Goal: Book appointment/travel/reservation

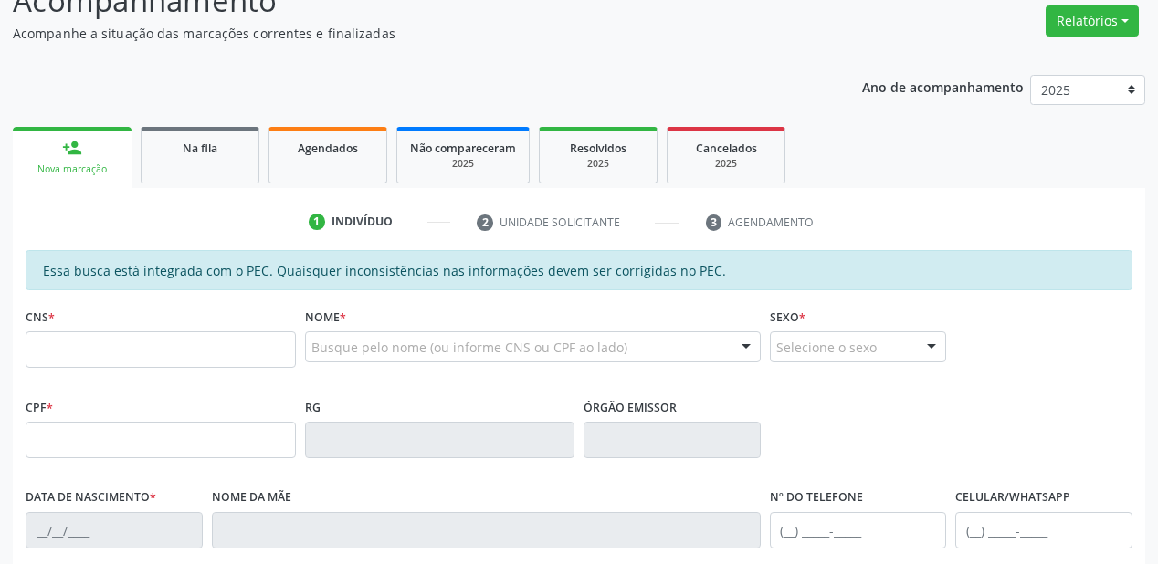
scroll to position [73, 0]
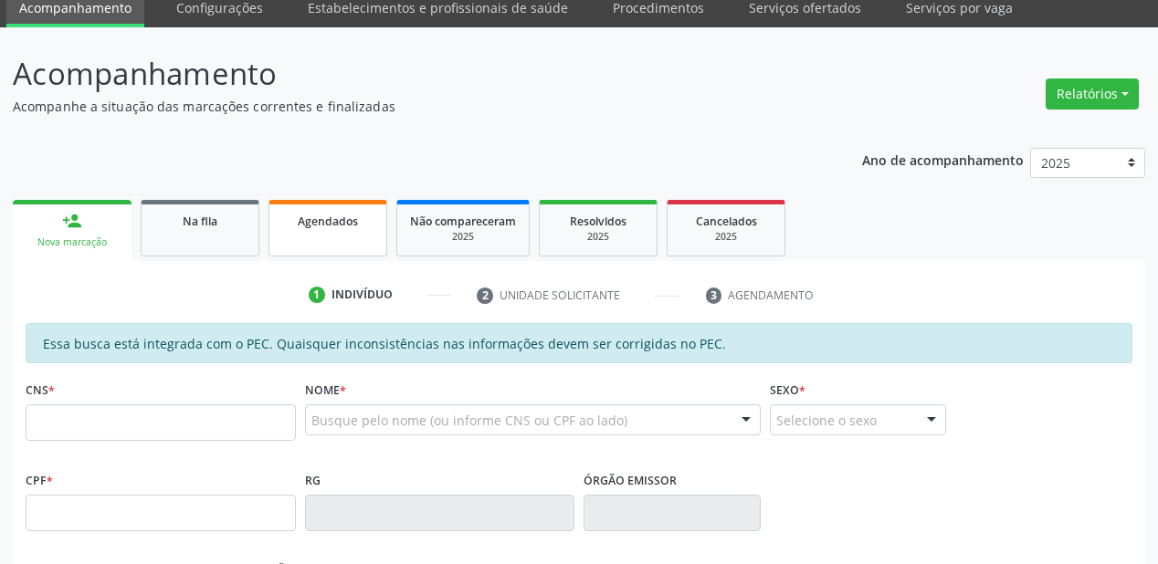
click at [332, 219] on span "Agendados" at bounding box center [328, 222] width 60 height 16
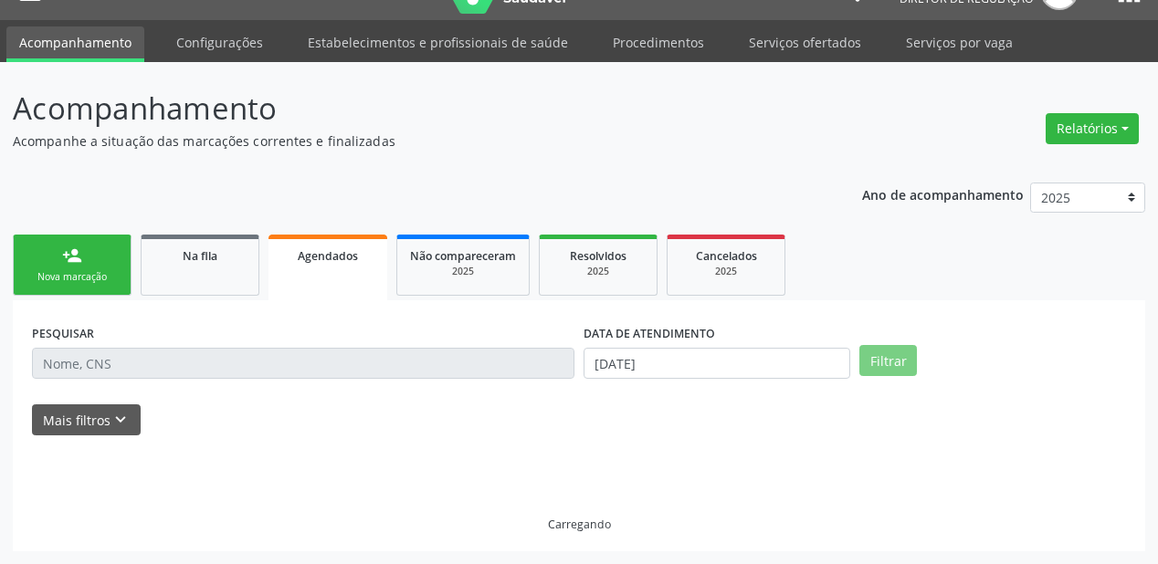
scroll to position [37, 0]
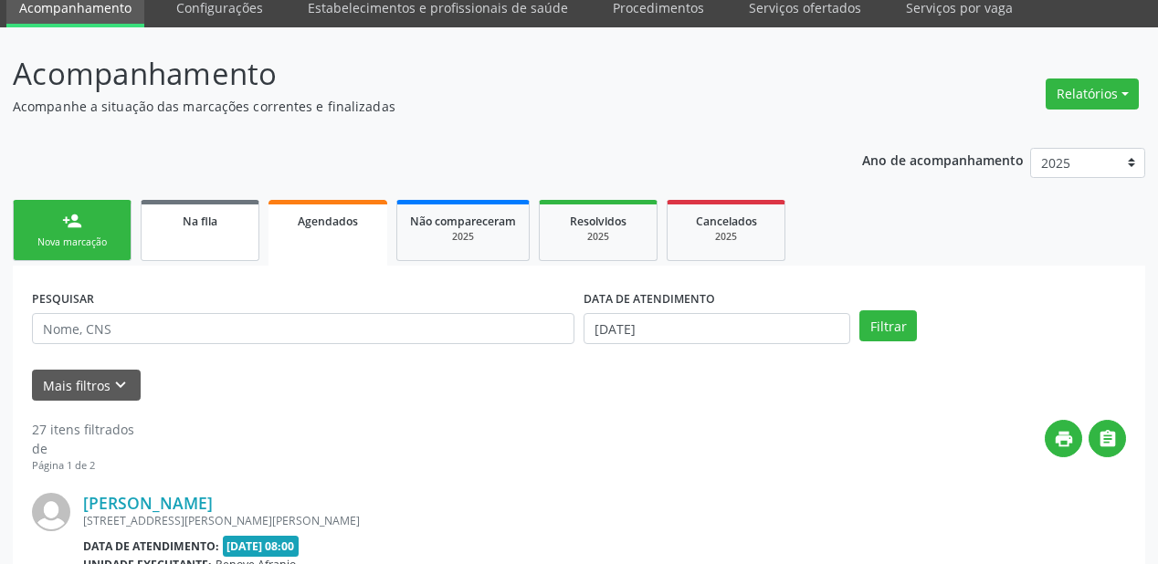
click at [223, 209] on link "Na fila" at bounding box center [200, 230] width 119 height 61
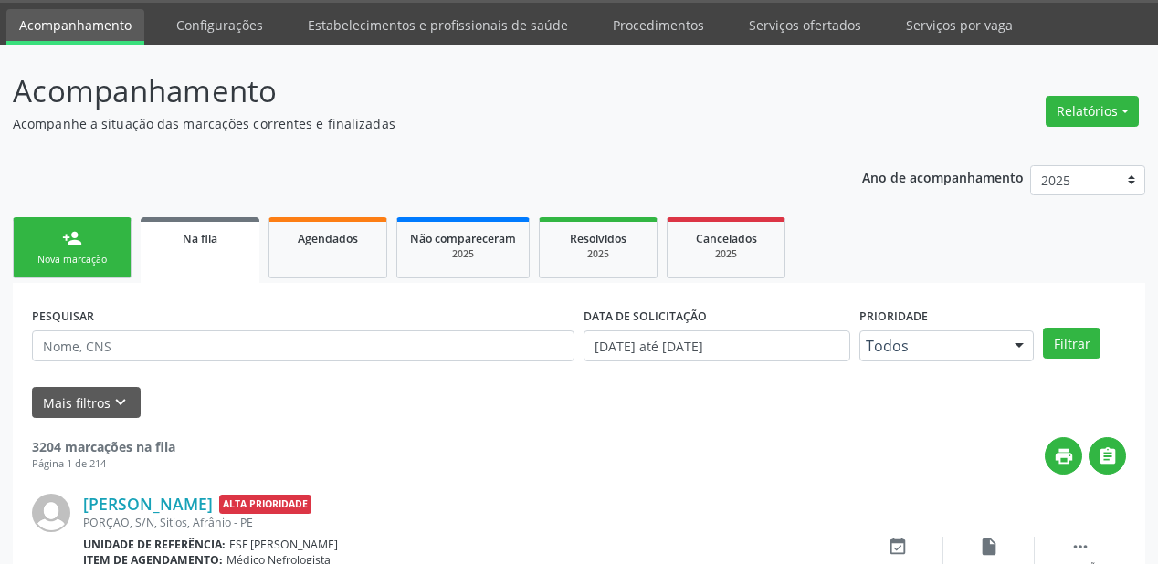
scroll to position [73, 0]
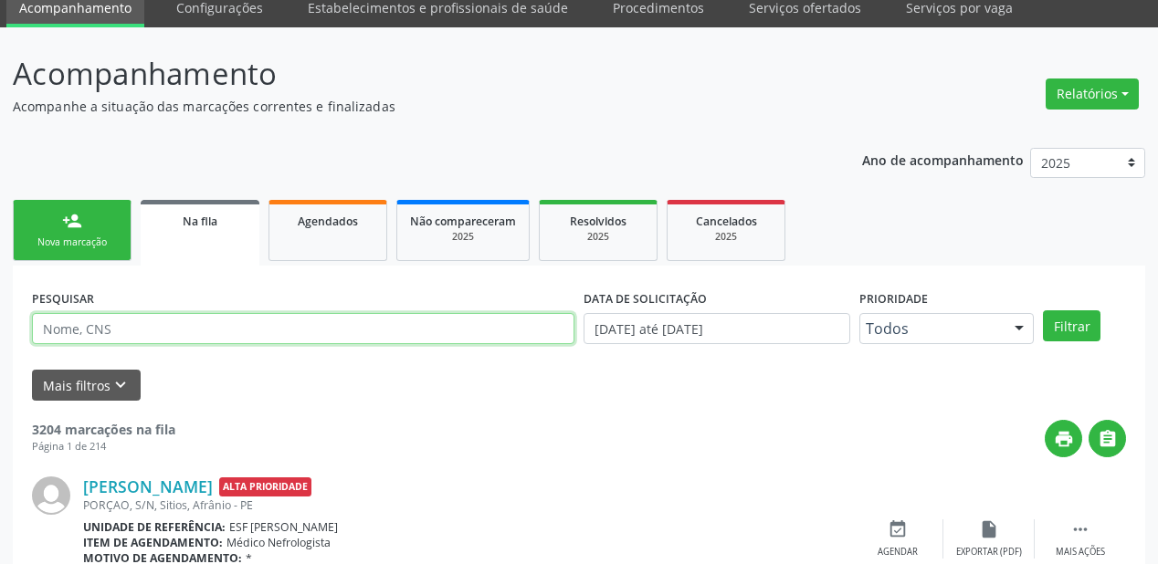
click at [106, 330] on input "text" at bounding box center [303, 328] width 543 height 31
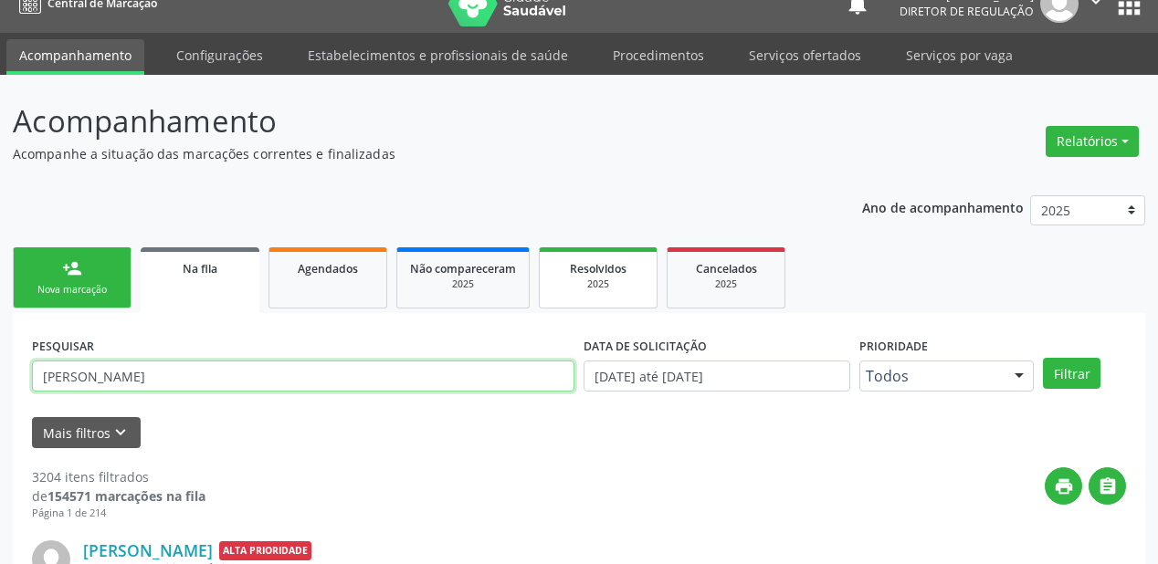
scroll to position [0, 0]
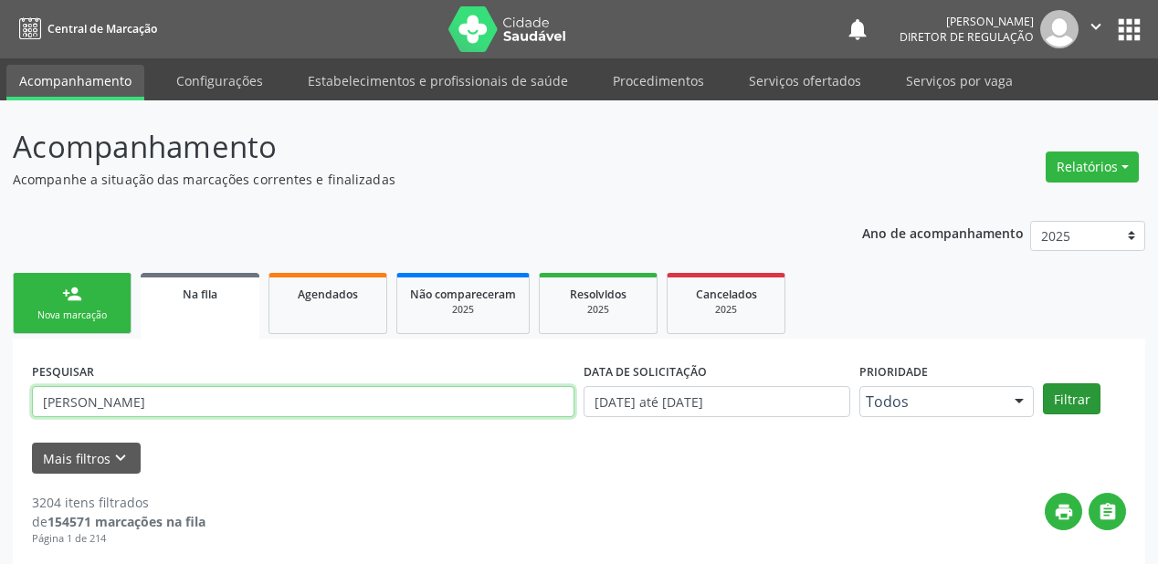
type input "[PERSON_NAME]"
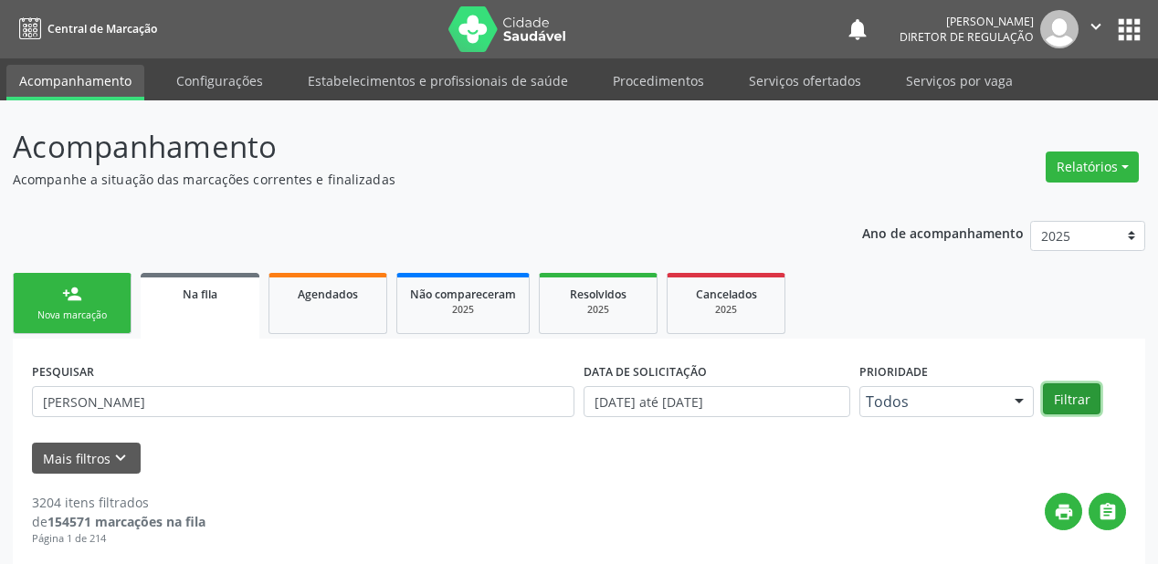
click at [1072, 391] on button "Filtrar" at bounding box center [1072, 399] width 58 height 31
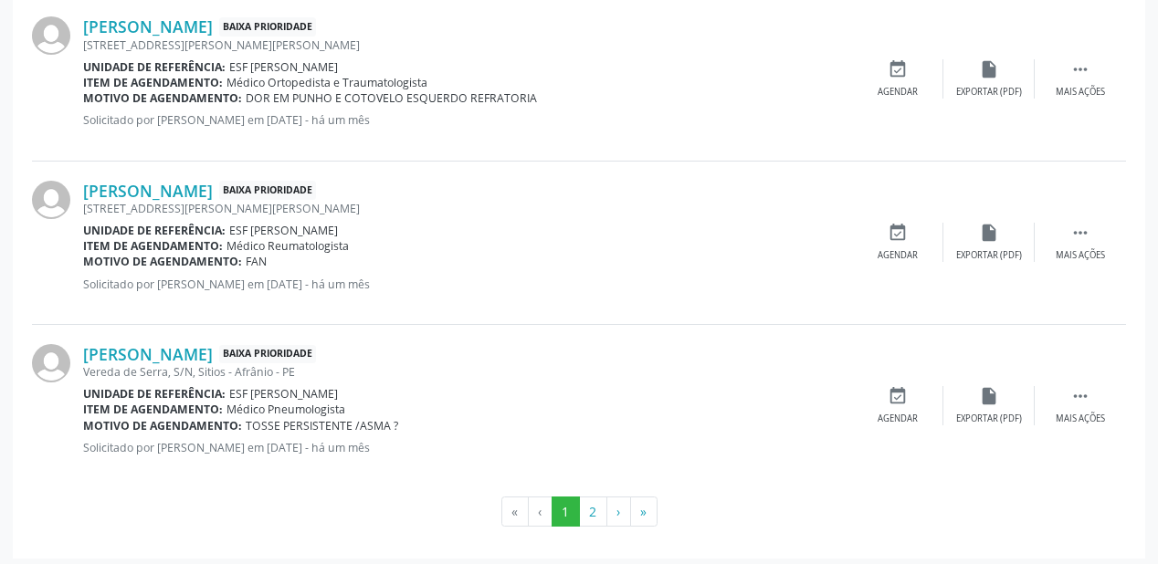
scroll to position [2516, 0]
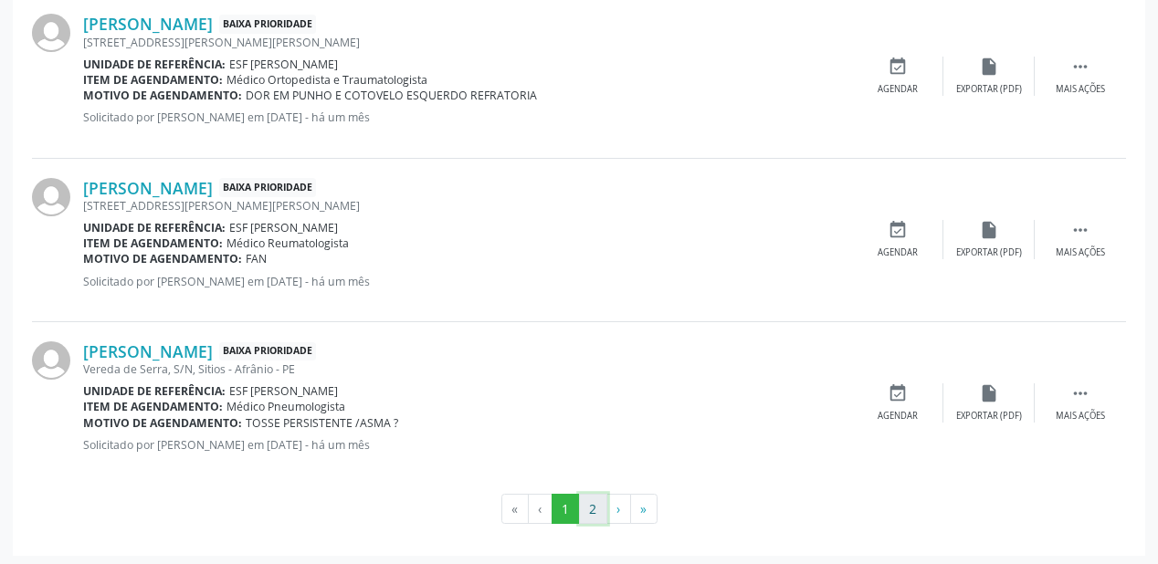
click at [594, 504] on button "2" at bounding box center [593, 509] width 28 height 31
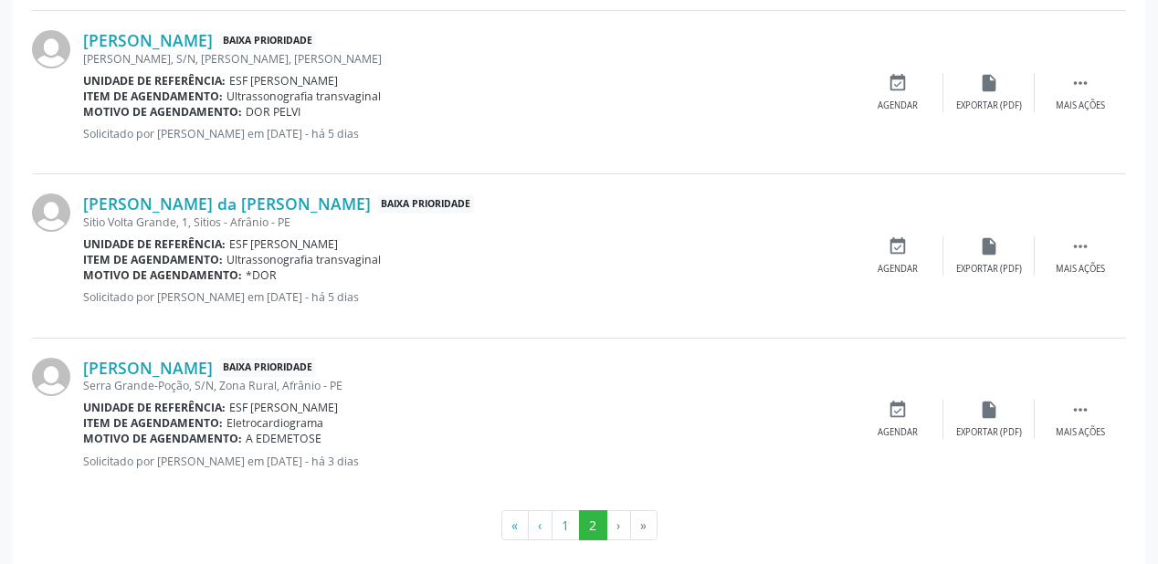
scroll to position [2353, 0]
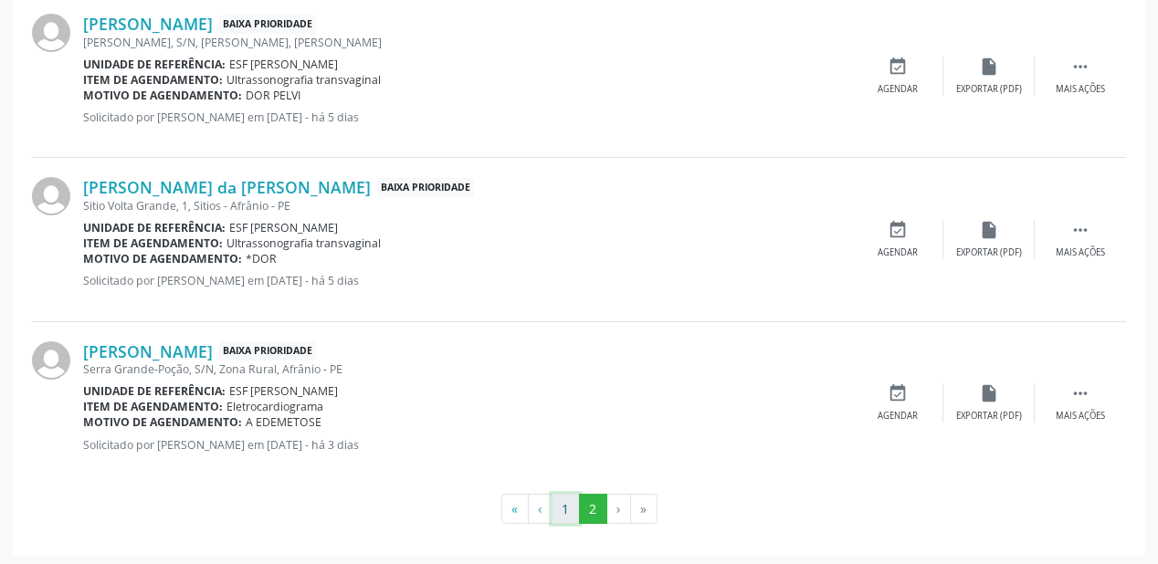
click at [566, 511] on button "1" at bounding box center [566, 509] width 28 height 31
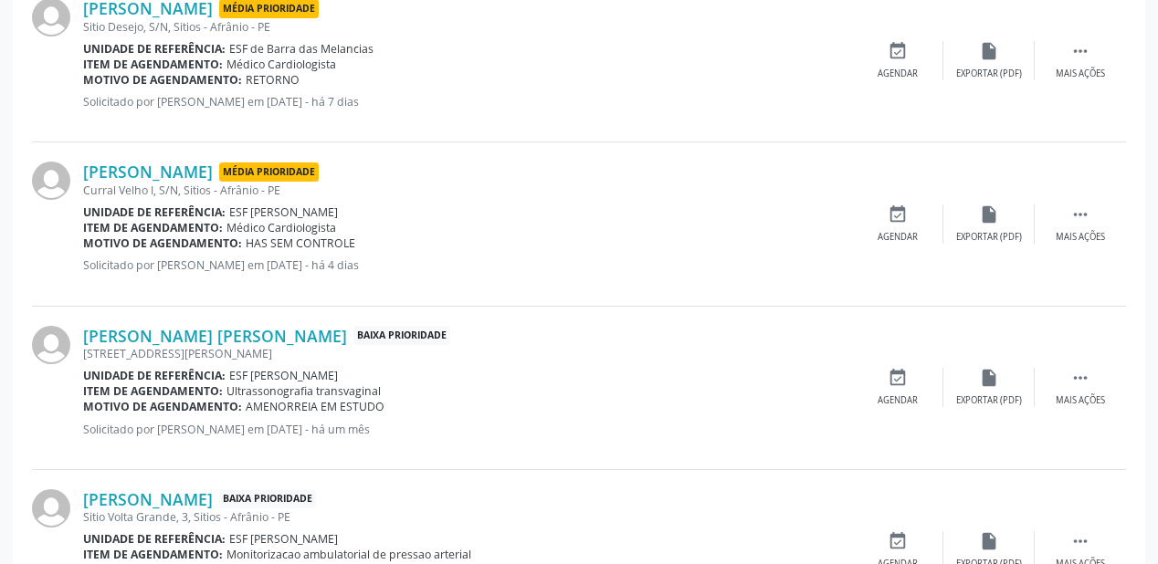
scroll to position [1519, 0]
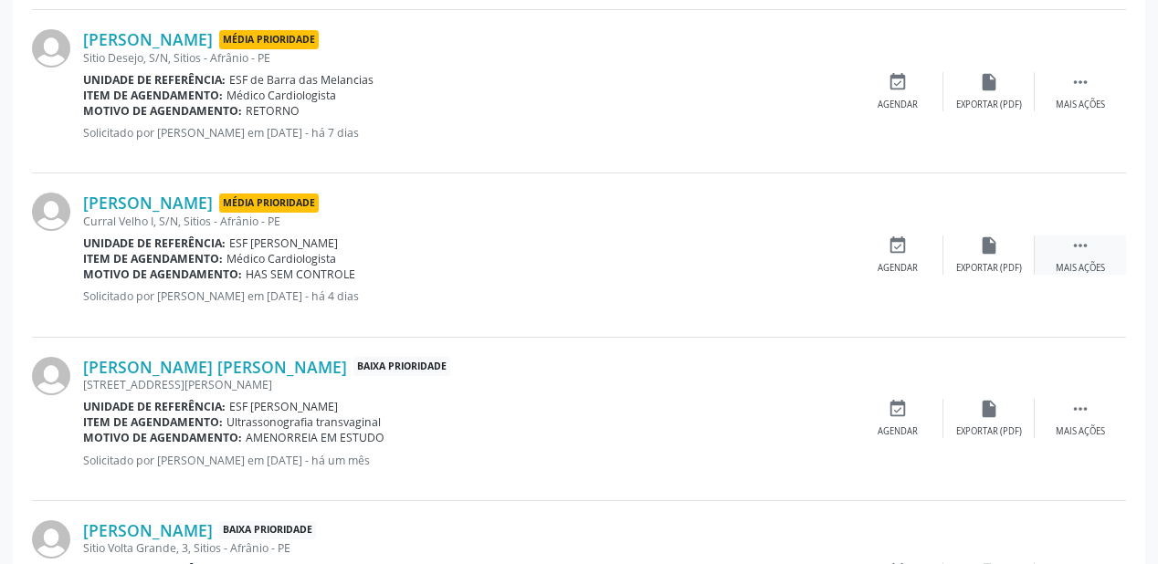
click at [1091, 241] on div " Mais ações" at bounding box center [1080, 255] width 91 height 39
click at [610, 248] on div "event_available Agendar" at bounding box center [623, 255] width 91 height 39
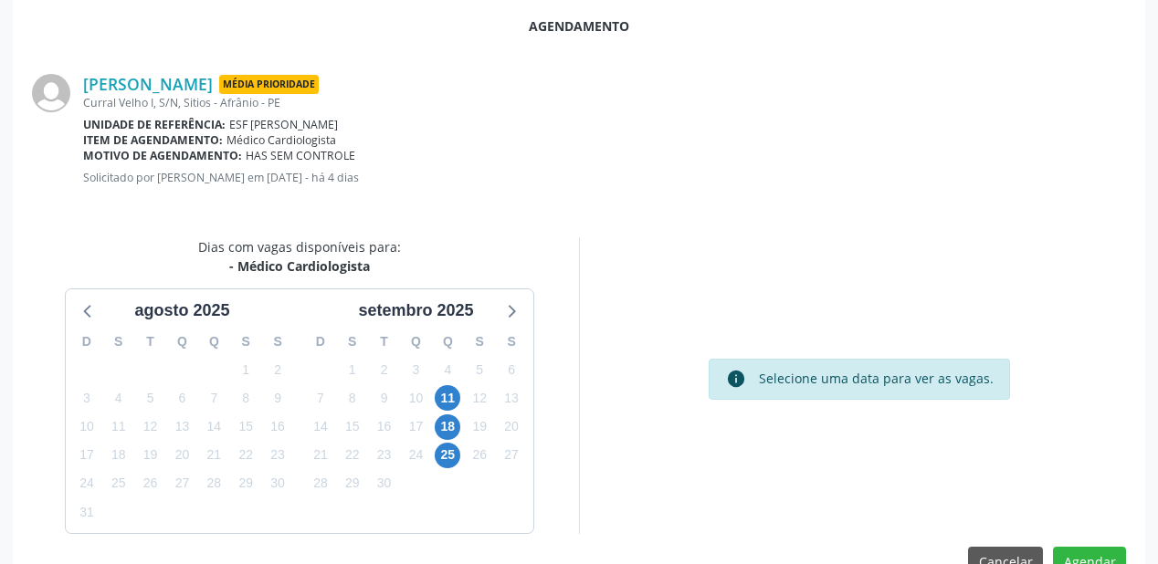
scroll to position [385, 0]
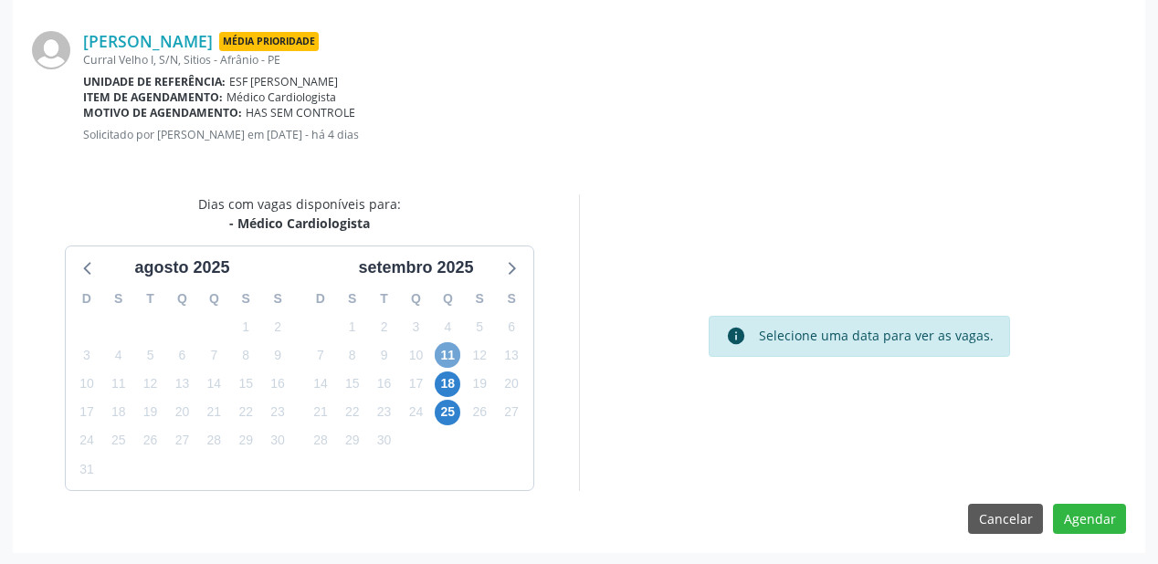
click at [452, 354] on span "11" at bounding box center [448, 356] width 26 height 26
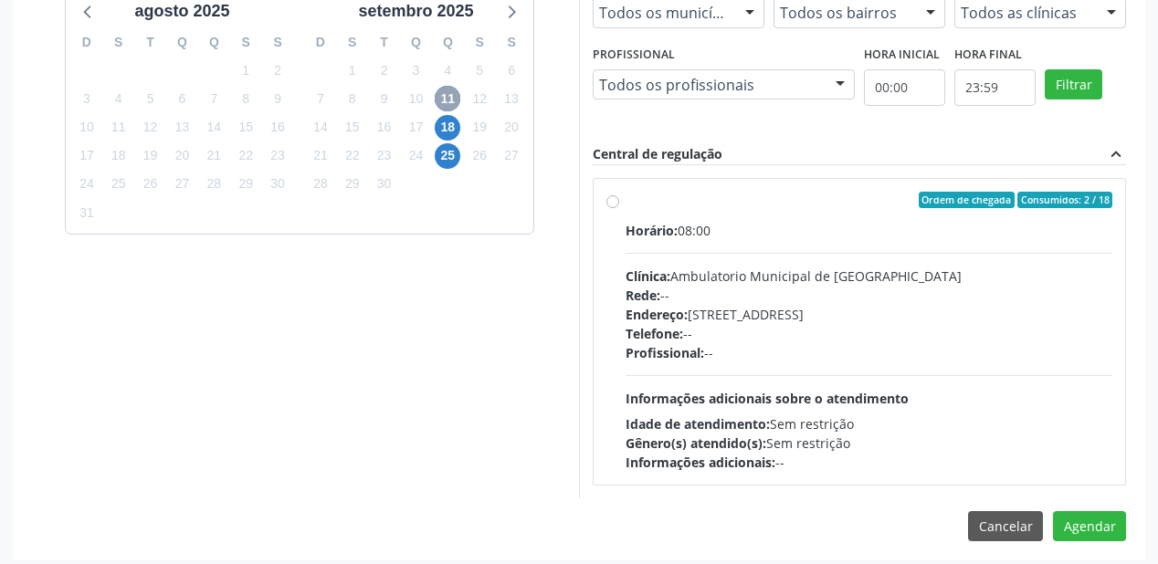
scroll to position [648, 0]
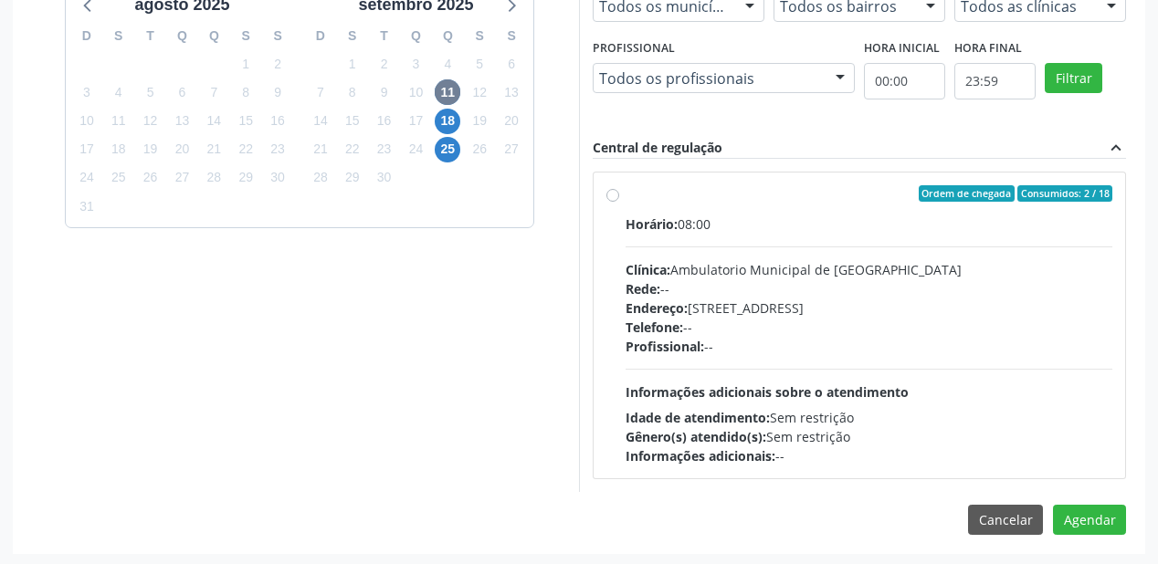
click at [775, 379] on div "Horário: 08:00 Clínica: Ambulatorio Municipal de Saude Rede: -- Endereço: [STRE…" at bounding box center [869, 340] width 487 height 251
click at [619, 202] on input "Ordem de chegada Consumidos: 2 / 18 Horário: 08:00 Clínica: Ambulatorio Municip…" at bounding box center [612, 193] width 13 height 16
radio input "true"
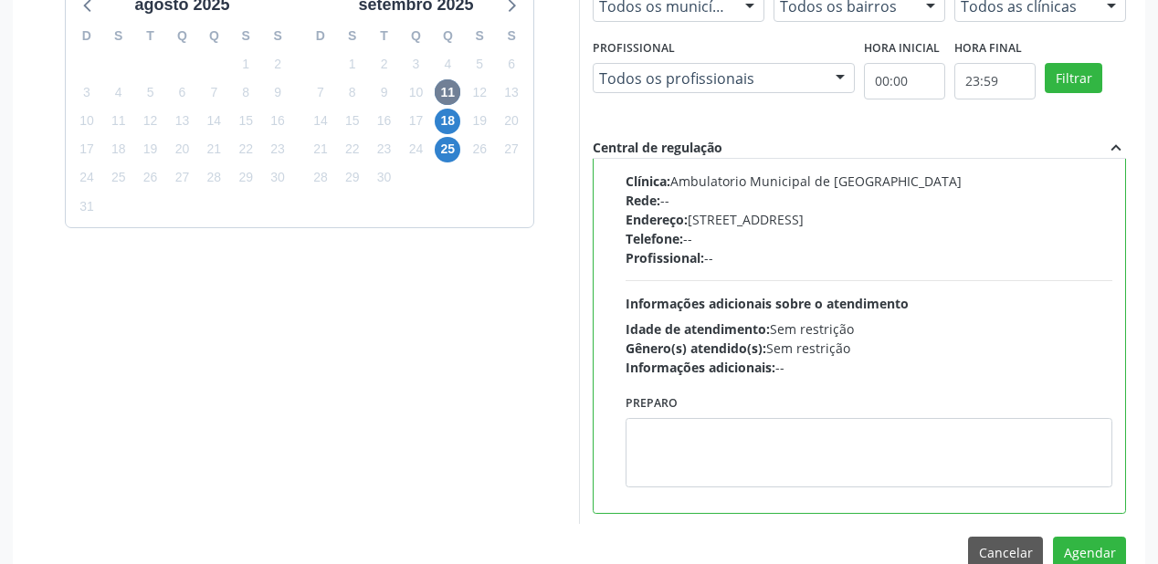
scroll to position [90, 0]
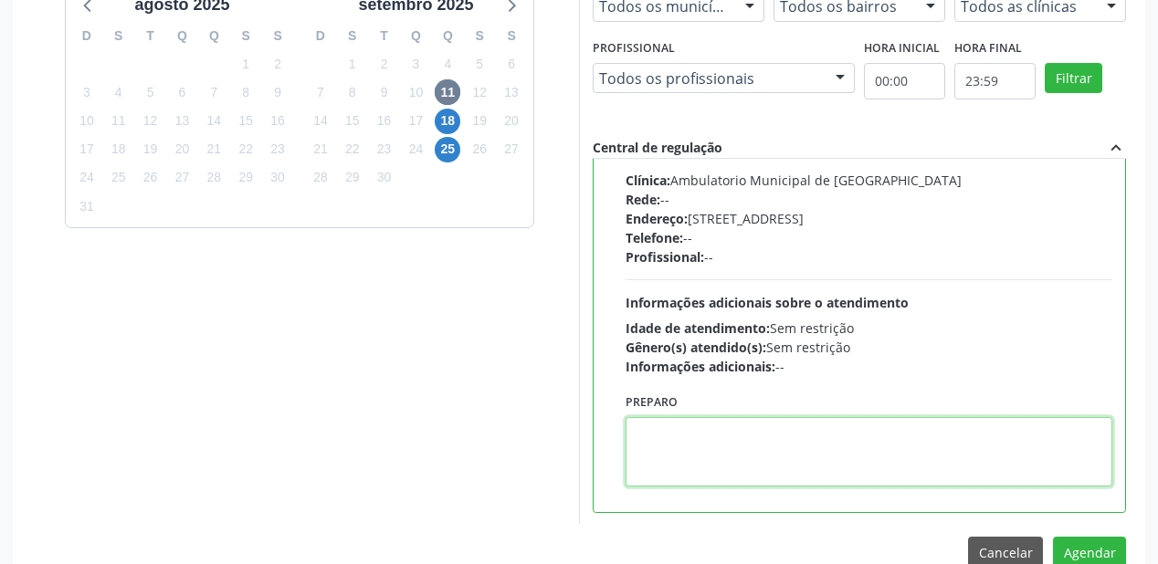
click at [714, 450] on textarea at bounding box center [869, 451] width 487 height 69
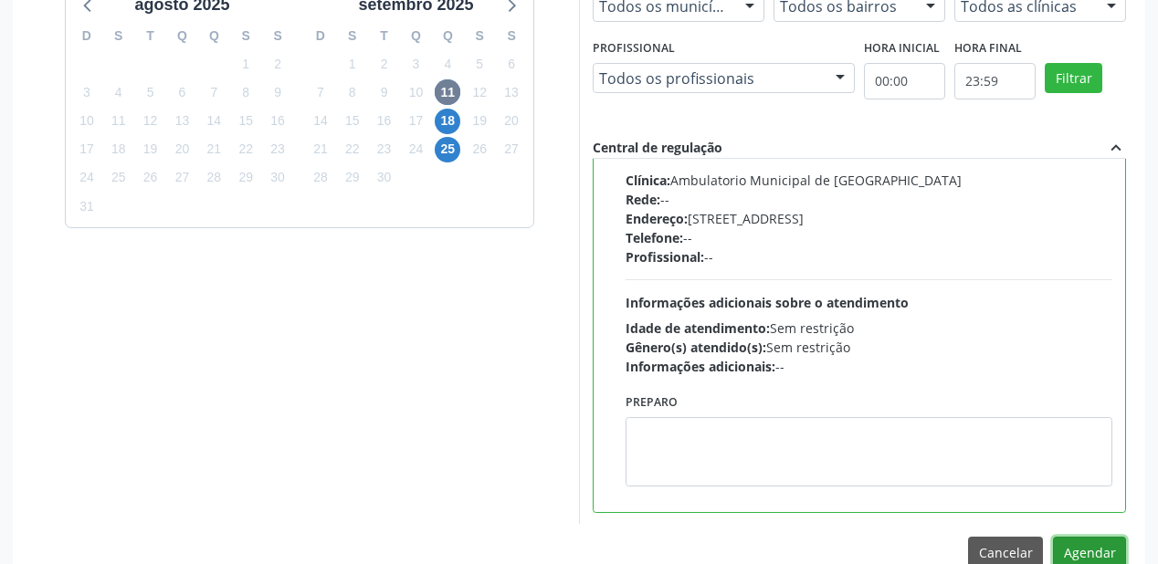
click at [1086, 552] on button "Agendar" at bounding box center [1089, 552] width 73 height 31
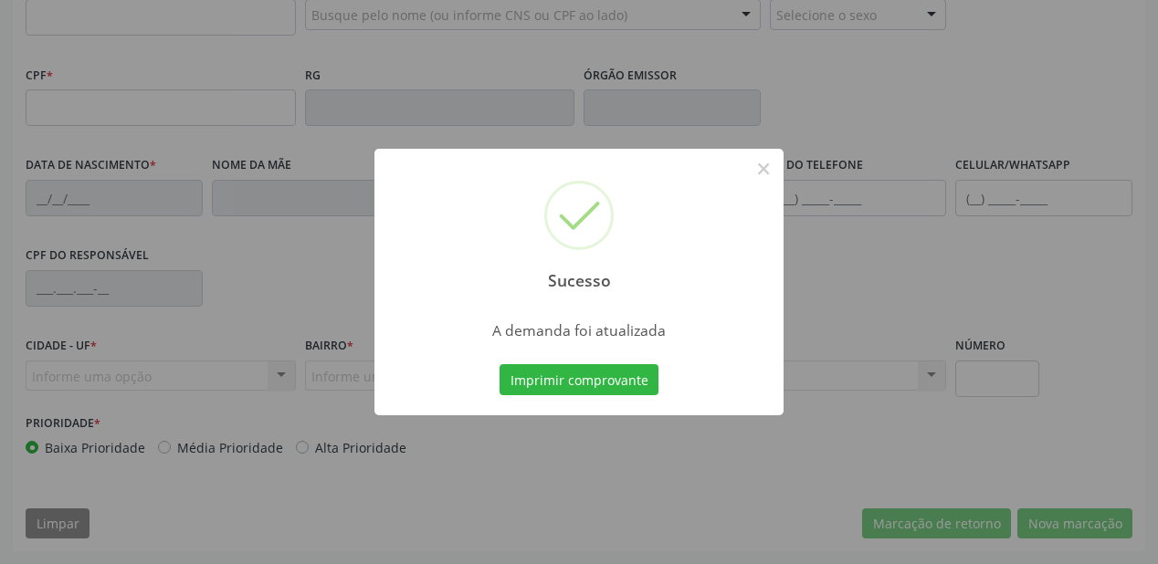
scroll to position [478, 0]
click at [550, 373] on button "Imprimir comprovante" at bounding box center [579, 379] width 159 height 31
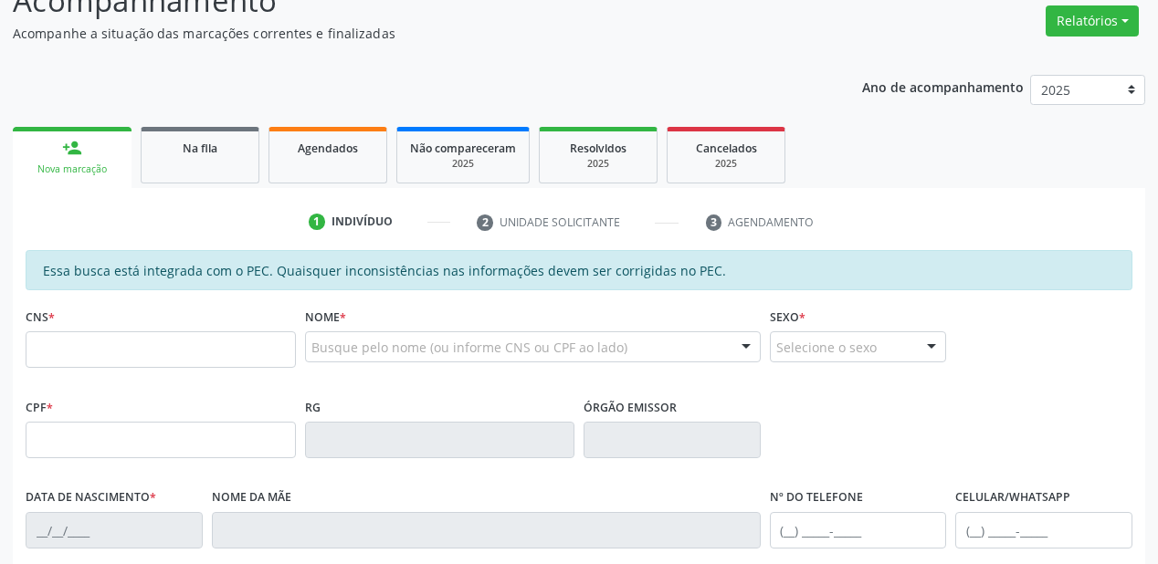
scroll to position [112, 0]
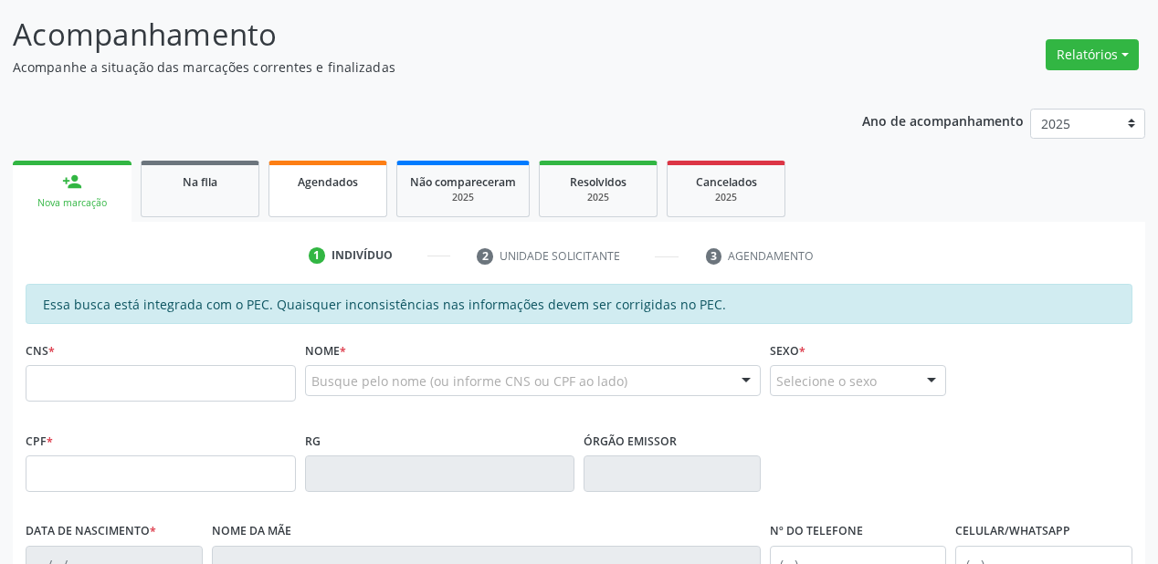
click at [302, 201] on link "Agendados" at bounding box center [328, 189] width 119 height 57
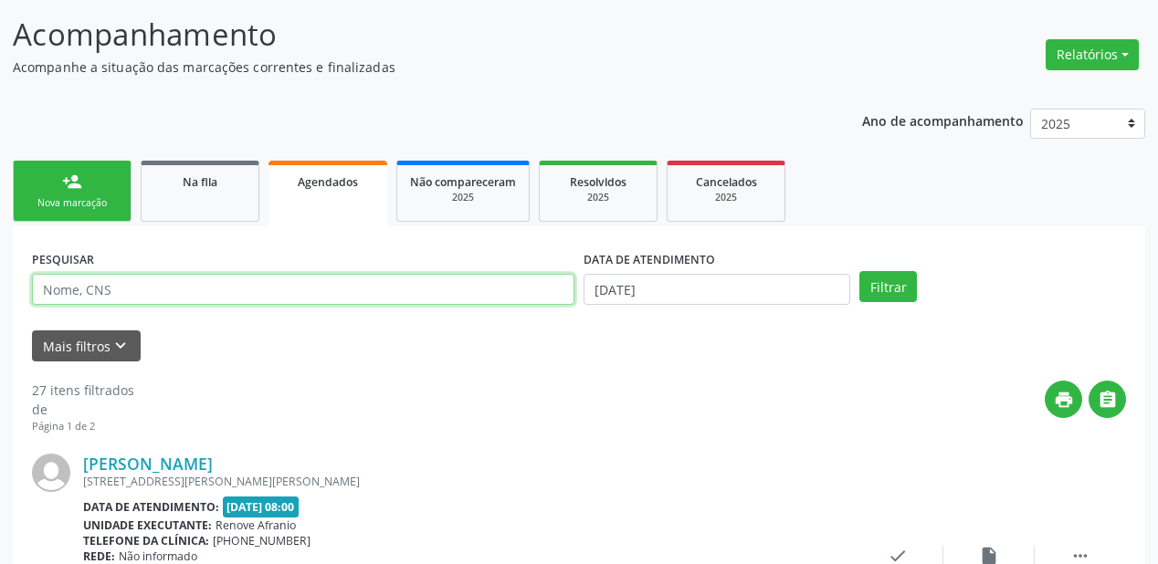
click at [142, 293] on input "text" at bounding box center [303, 289] width 543 height 31
type input "709800014963494"
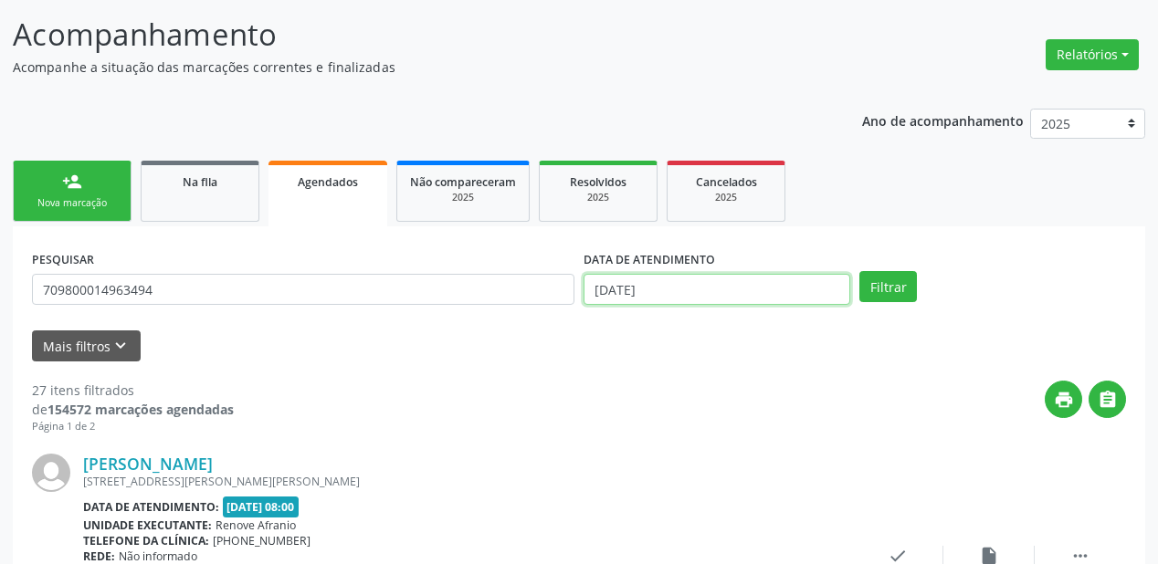
click at [792, 292] on input "[DATE]" at bounding box center [717, 289] width 267 height 31
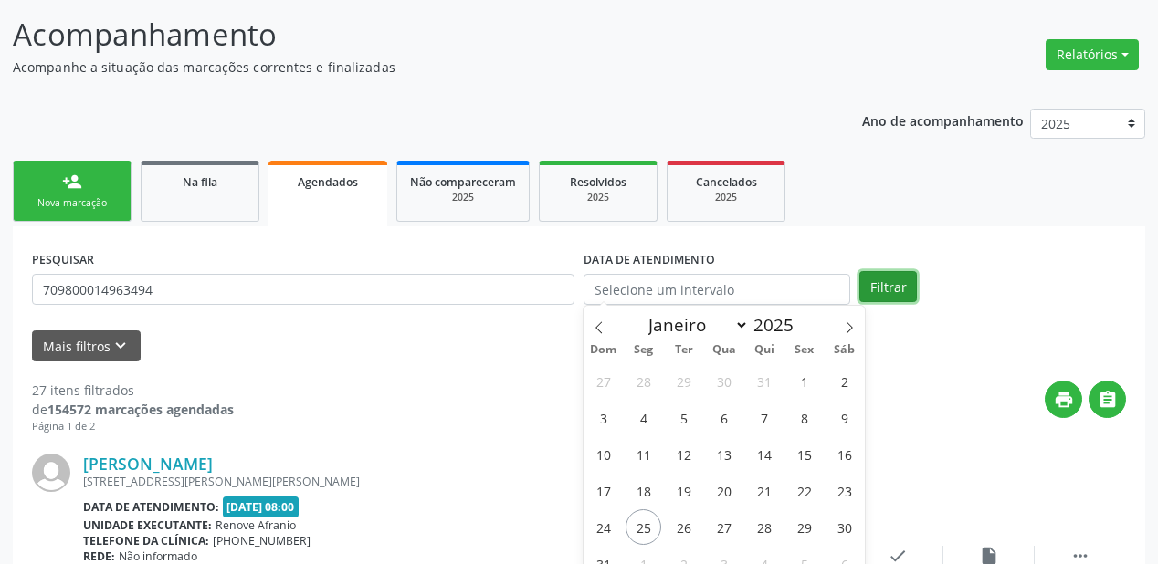
click at [894, 286] on button "Filtrar" at bounding box center [888, 286] width 58 height 31
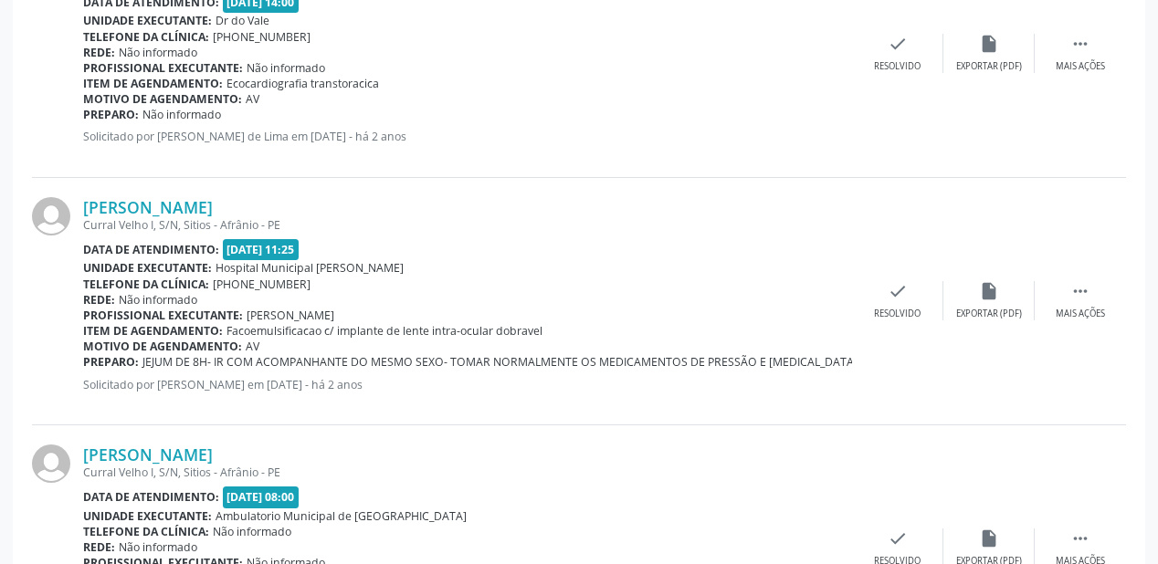
scroll to position [3806, 0]
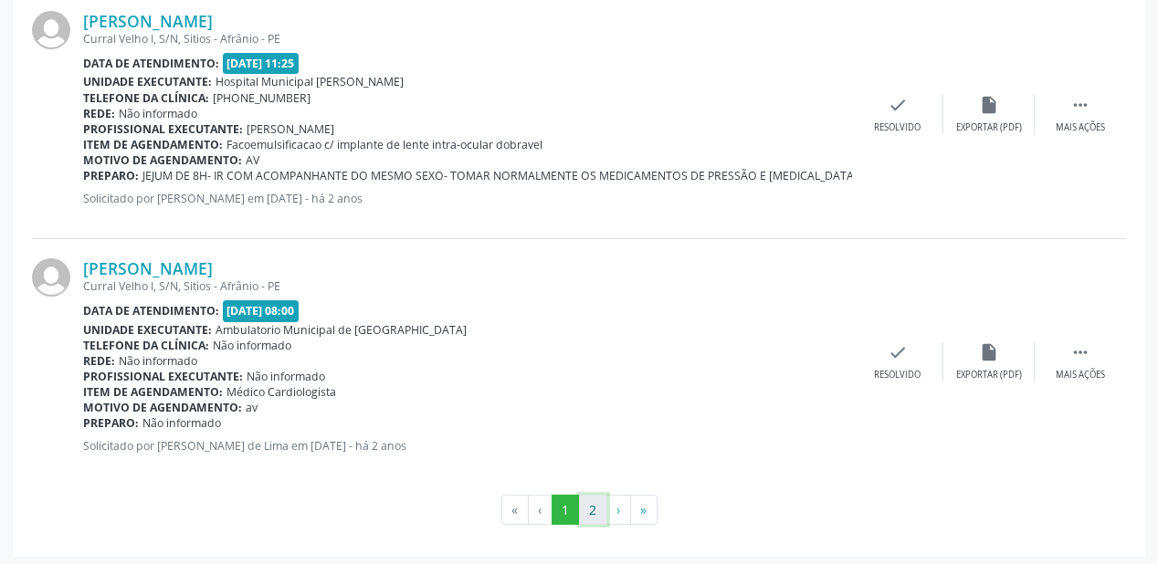
click at [592, 502] on button "2" at bounding box center [593, 510] width 28 height 31
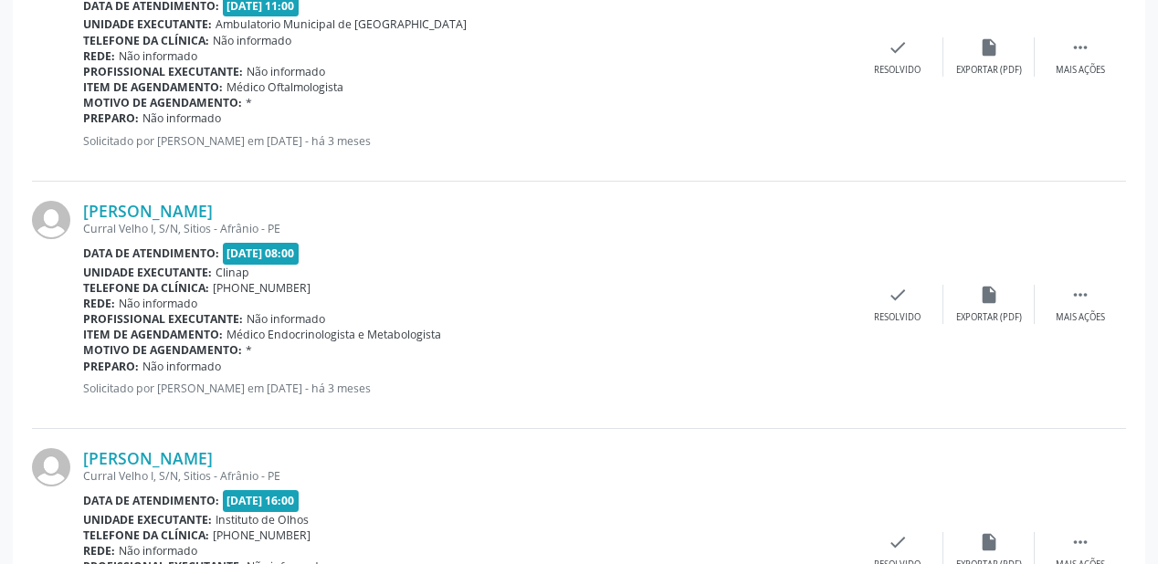
scroll to position [2098, 0]
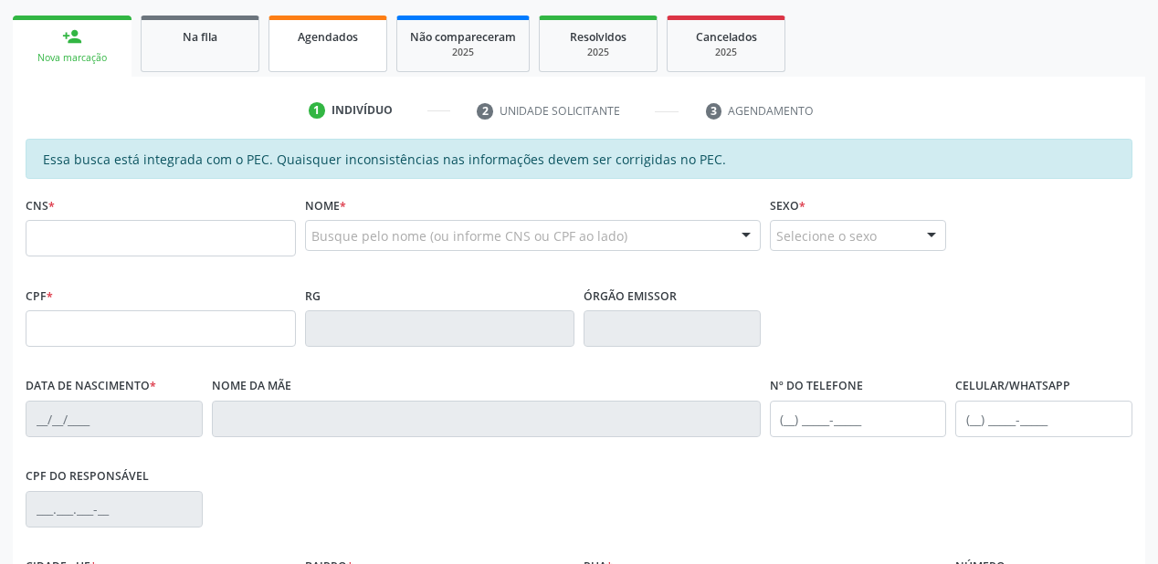
click at [318, 46] on link "Agendados" at bounding box center [328, 44] width 119 height 57
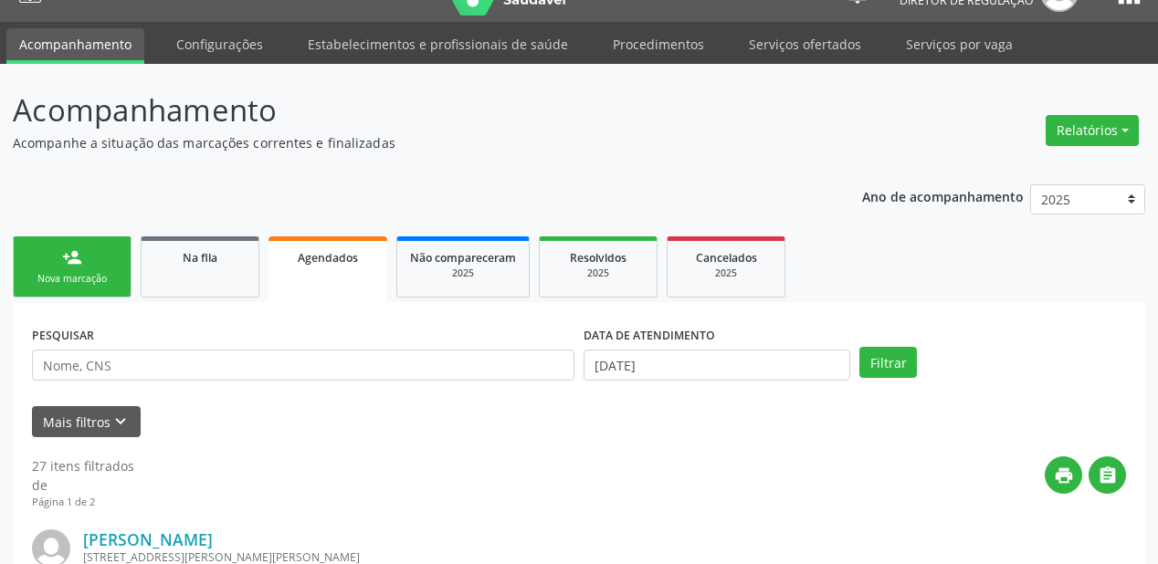
scroll to position [258, 0]
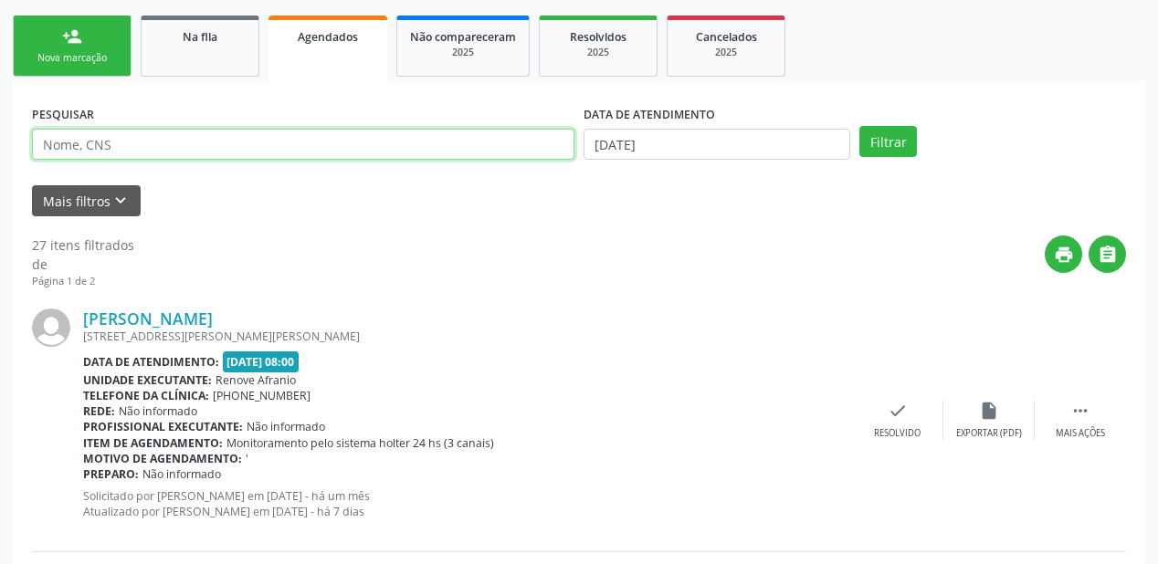
click at [90, 142] on input "text" at bounding box center [303, 144] width 543 height 31
type input "EVA MARQUES RODRIGUES"
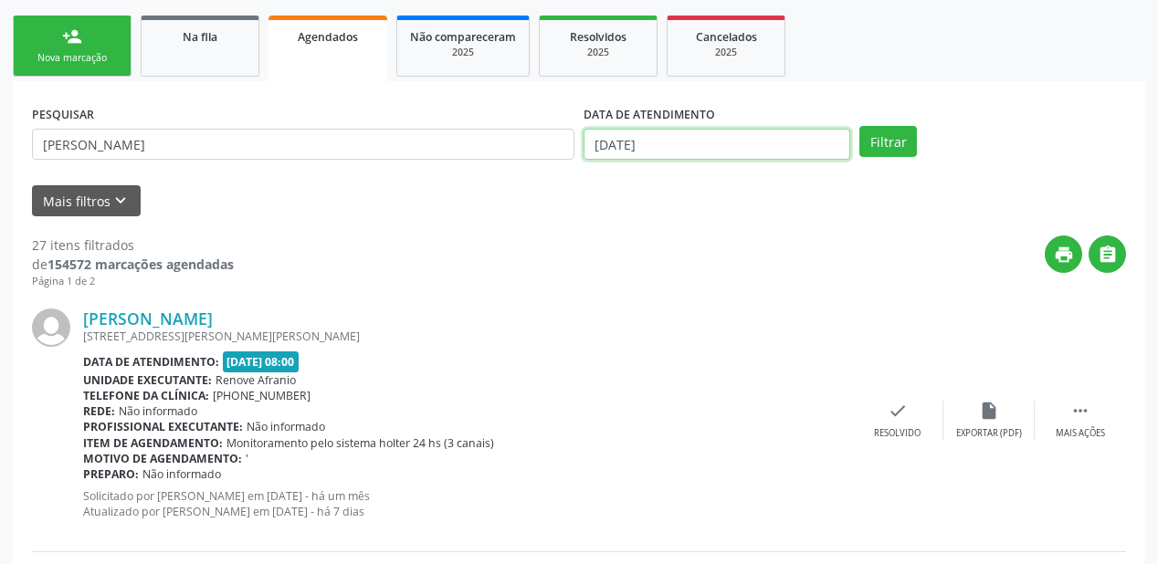
click at [660, 146] on input "[DATE]" at bounding box center [717, 144] width 267 height 31
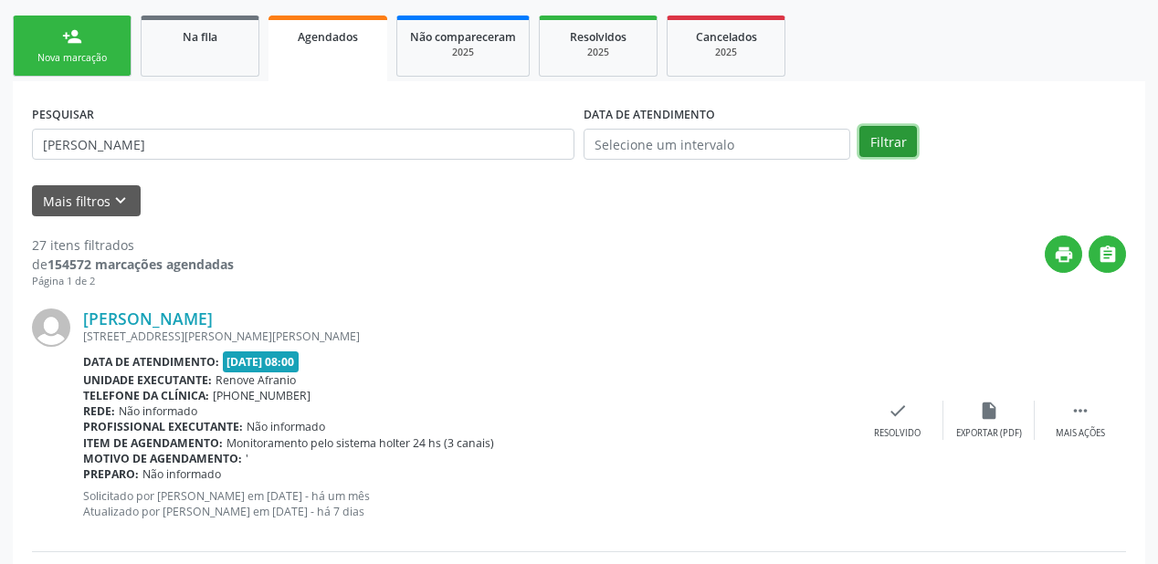
click at [883, 146] on button "Filtrar" at bounding box center [888, 141] width 58 height 31
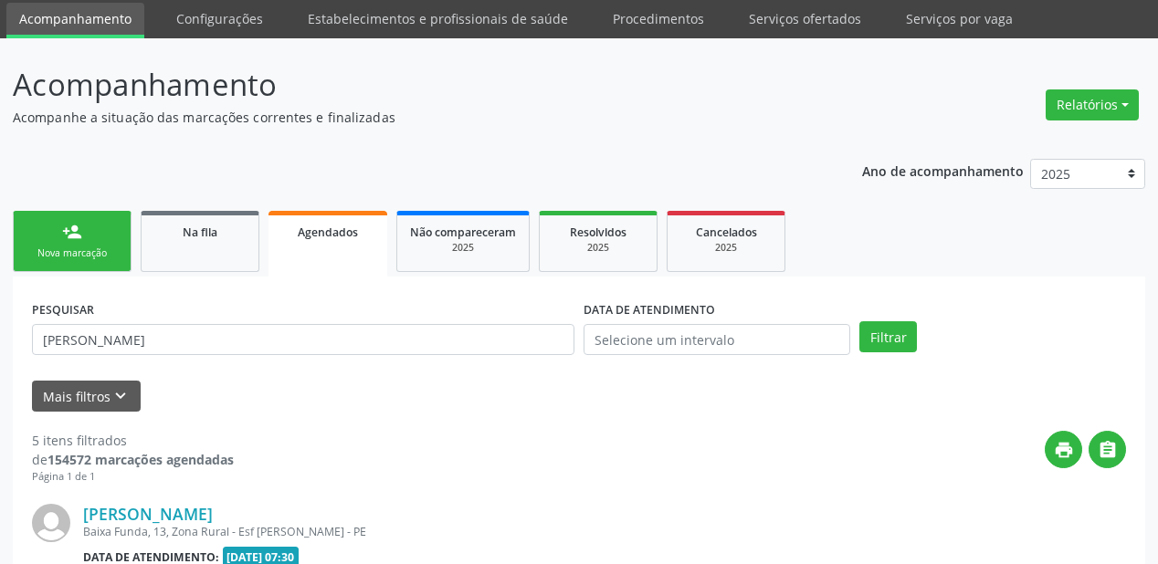
scroll to position [0, 0]
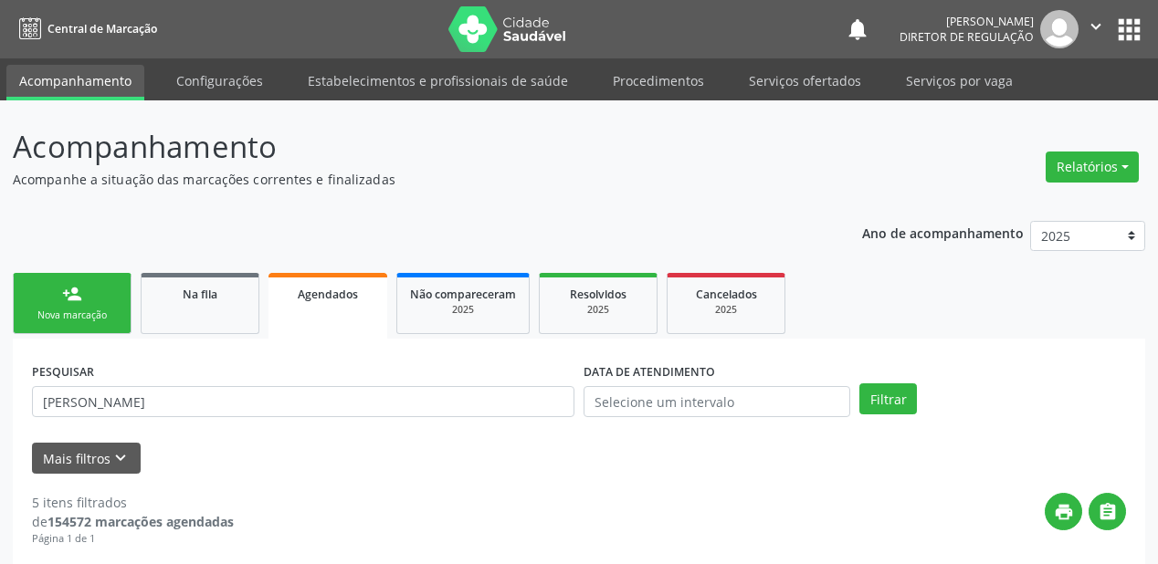
click at [87, 320] on div "Nova marcação" at bounding box center [71, 316] width 91 height 14
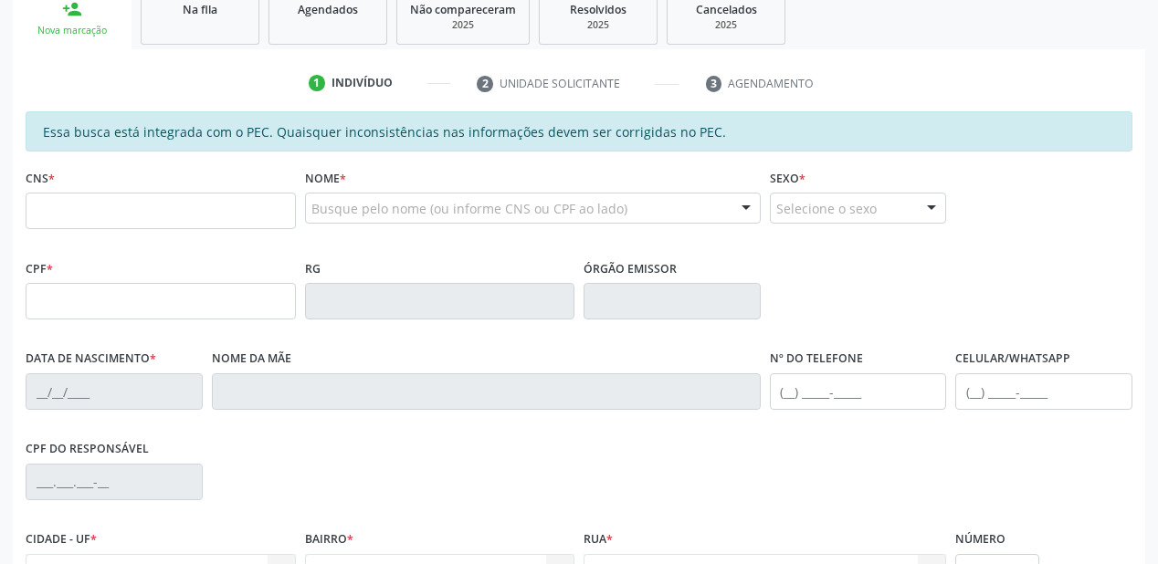
scroll to position [292, 0]
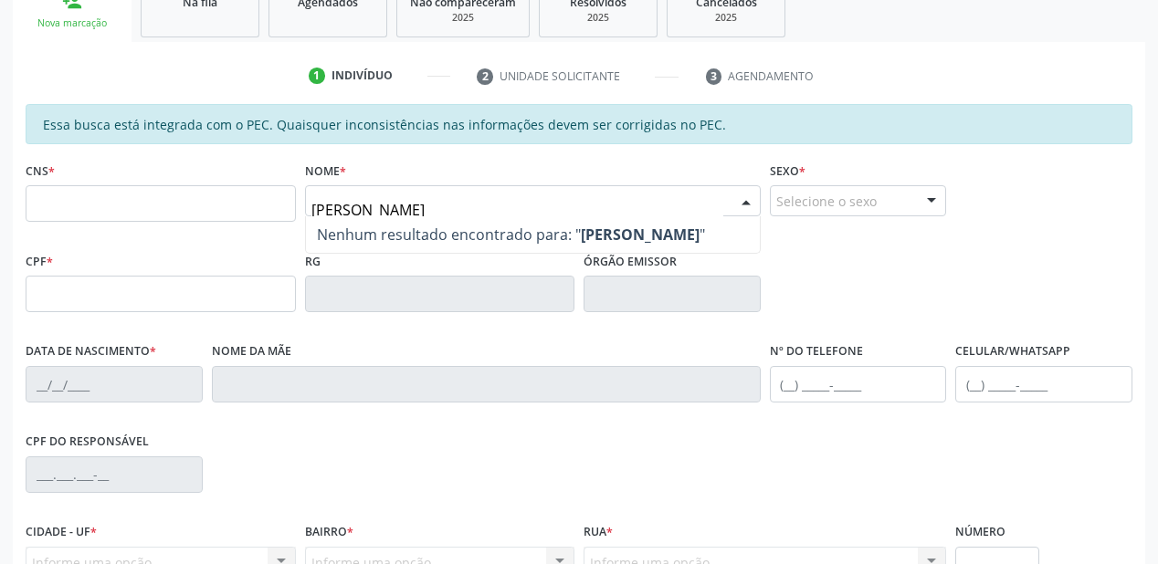
type input "KARINE"
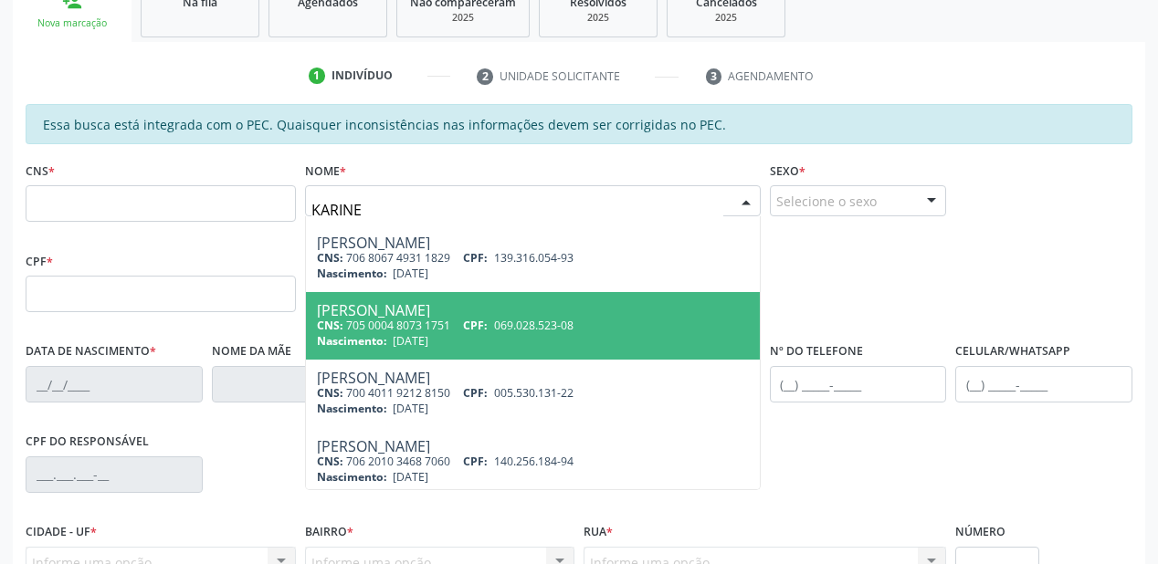
scroll to position [219, 0]
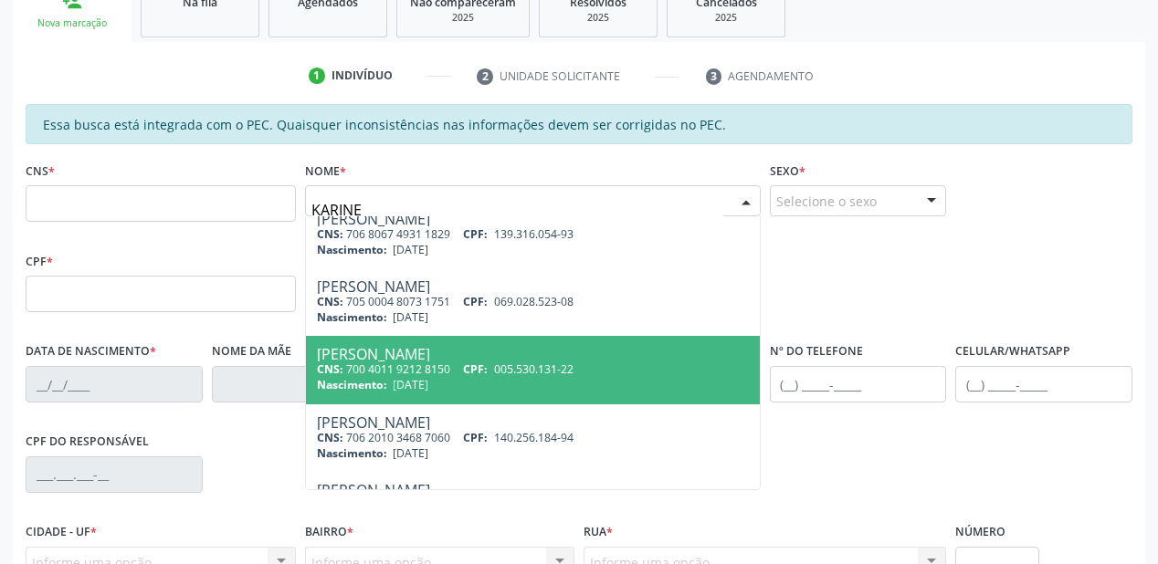
click at [421, 373] on div "CNS: 700 4011 9212 8150 CPF: 005.530.131-22" at bounding box center [533, 370] width 432 height 16
type input "700 4011 9212 8150"
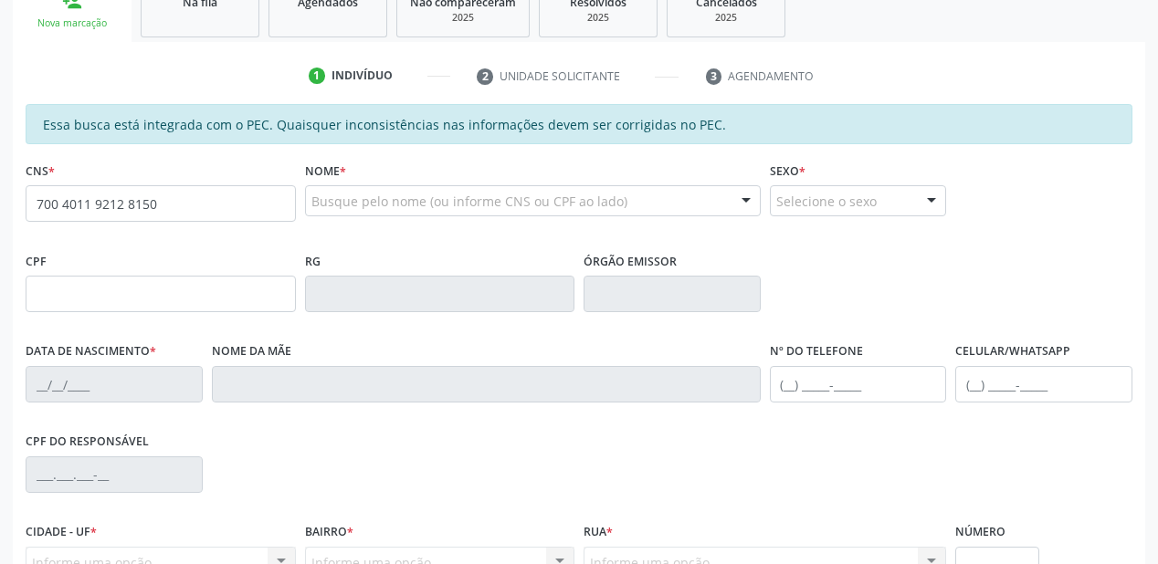
scroll to position [0, 0]
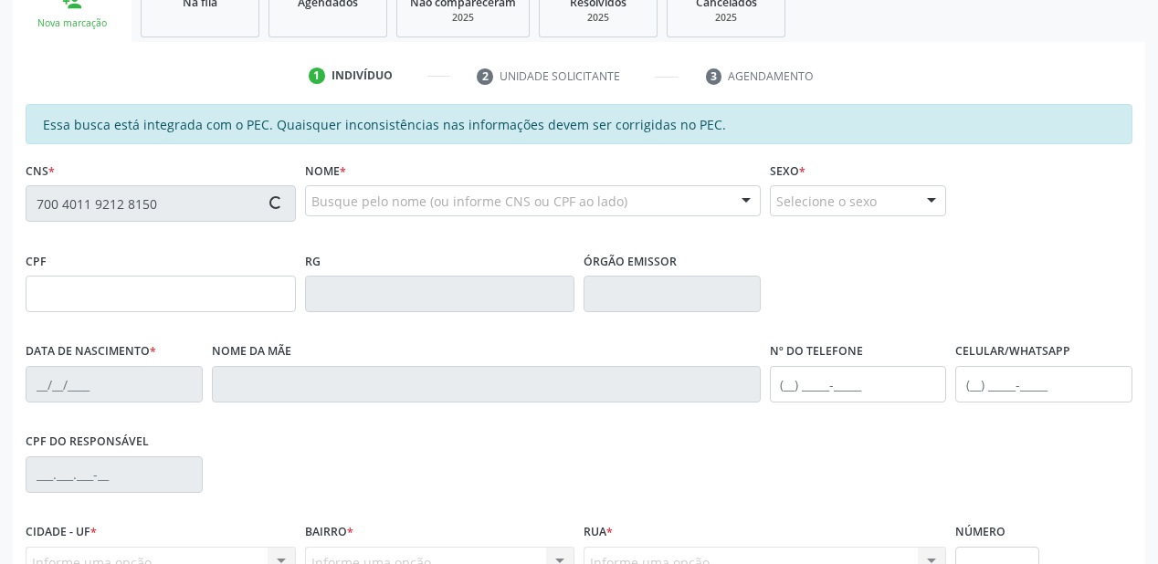
type input "005.530.131-22"
type input "29/07/1992"
type input "Laurecy Oliveira"
type input "(87) 98828-2086"
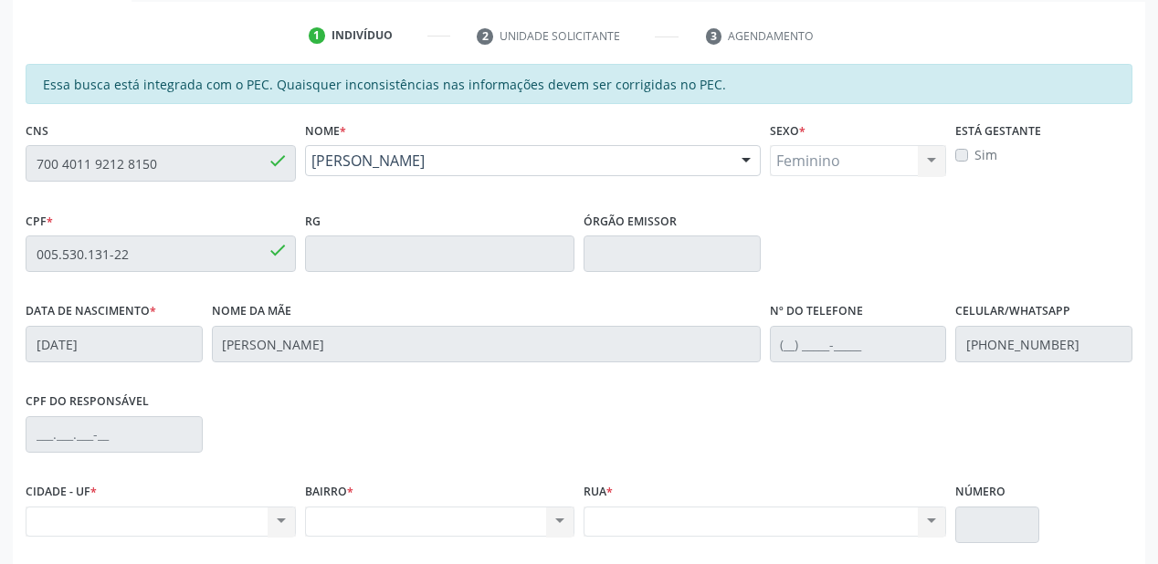
scroll to position [332, 0]
click at [0, 159] on div "Acompanhamento Acompanhe a situação das marcações correntes e finalizadas Relat…" at bounding box center [579, 240] width 1158 height 943
